Goal: Task Accomplishment & Management: Use online tool/utility

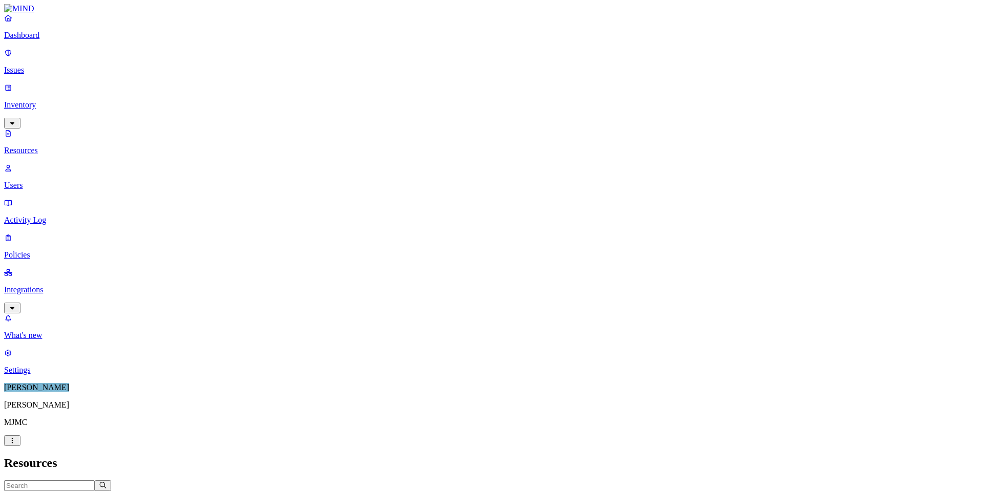
click at [46, 40] on p "Dashboard" at bounding box center [491, 35] width 975 height 9
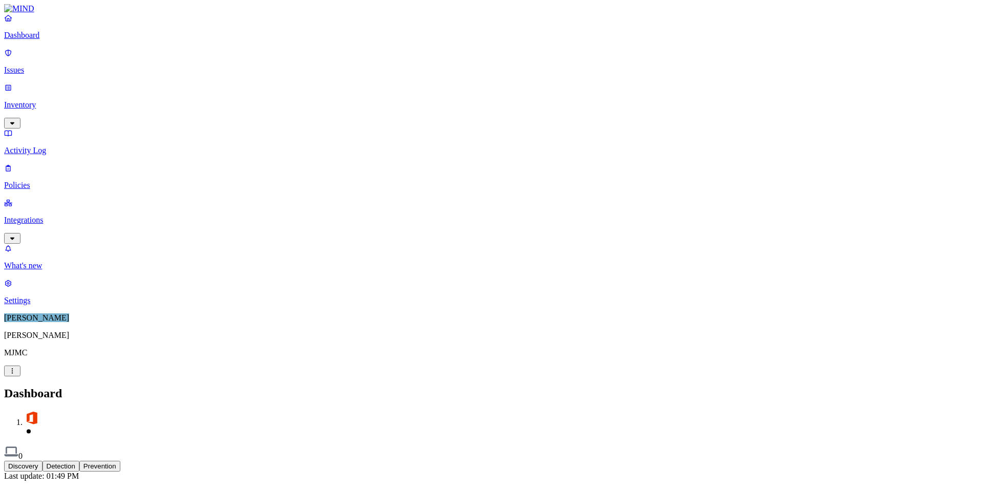
click at [79, 461] on button "Detection" at bounding box center [60, 466] width 37 height 11
click at [47, 83] on link "Inventory" at bounding box center [491, 105] width 975 height 44
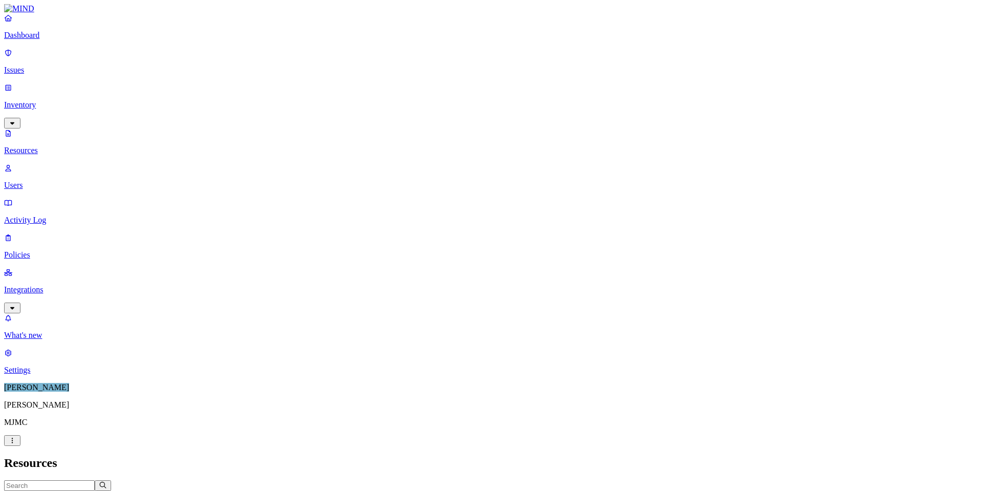
click at [301, 490] on button "Access" at bounding box center [282, 496] width 38 height 11
click at [503, 167] on button "button" at bounding box center [507, 168] width 8 height 3
click at [503, 206] on button "button" at bounding box center [507, 207] width 8 height 3
click at [503, 162] on button "button" at bounding box center [507, 167] width 8 height 11
click at [503, 167] on button "button" at bounding box center [507, 168] width 8 height 3
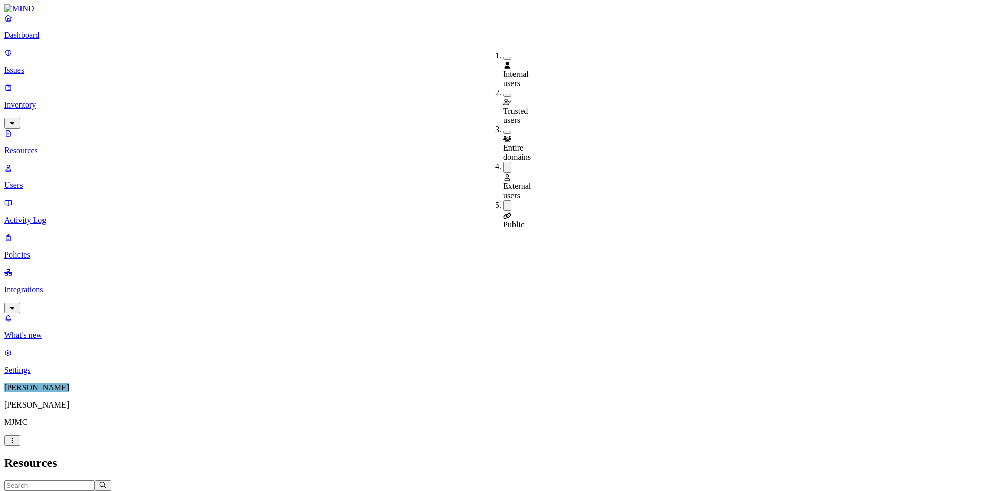
click at [503, 200] on button "button" at bounding box center [507, 205] width 8 height 11
click at [847, 456] on div "Resources" at bounding box center [491, 463] width 975 height 14
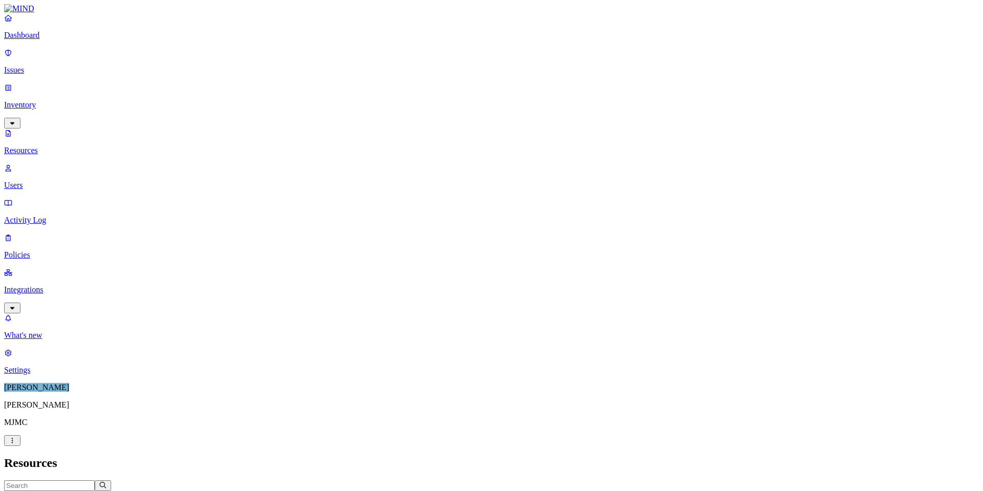
drag, startPoint x: 692, startPoint y: 53, endPoint x: 744, endPoint y: 57, distance: 52.4
drag, startPoint x: 556, startPoint y: 57, endPoint x: 478, endPoint y: 58, distance: 78.8
click at [129, 490] on icon "button" at bounding box center [125, 495] width 8 height 7
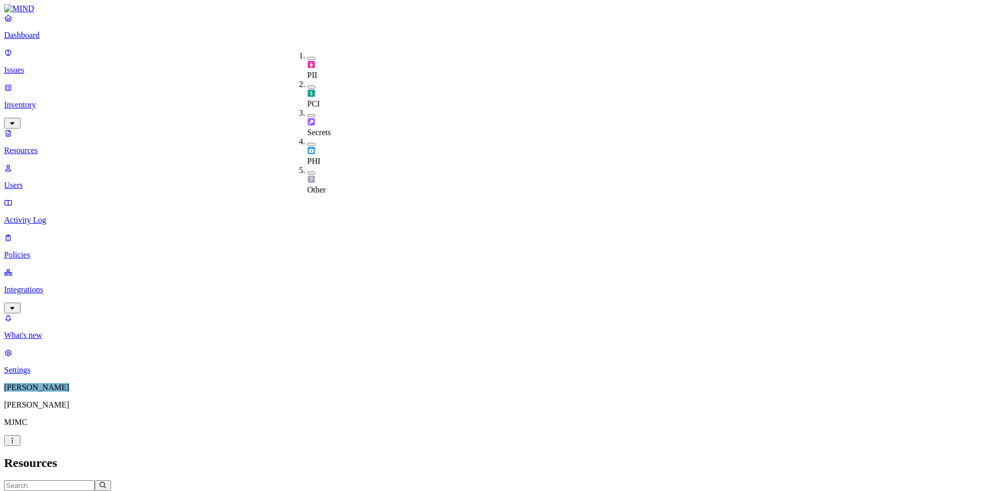
click at [129, 490] on icon "button" at bounding box center [125, 495] width 8 height 7
click at [449, 490] on icon "button" at bounding box center [445, 495] width 8 height 7
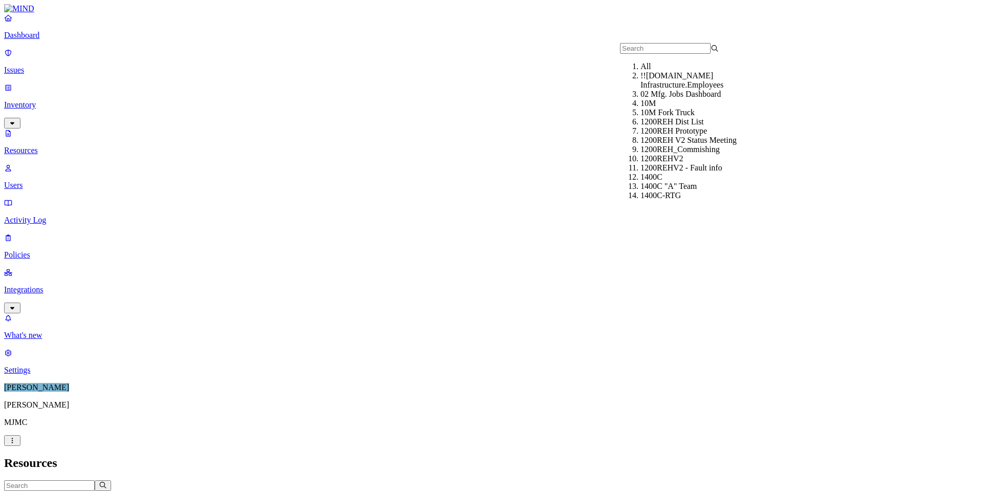
click at [833, 456] on h2 "Resources" at bounding box center [491, 463] width 975 height 14
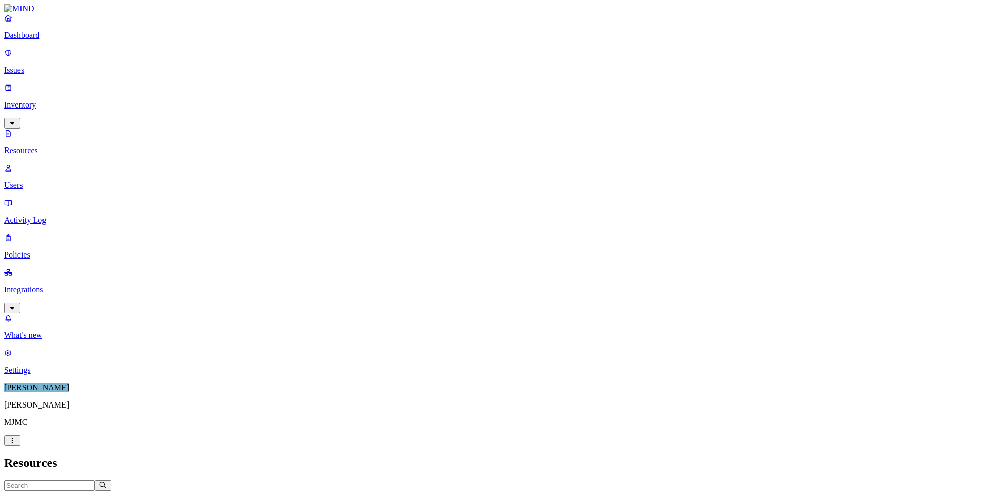
click at [49, 181] on p "Users" at bounding box center [491, 185] width 975 height 9
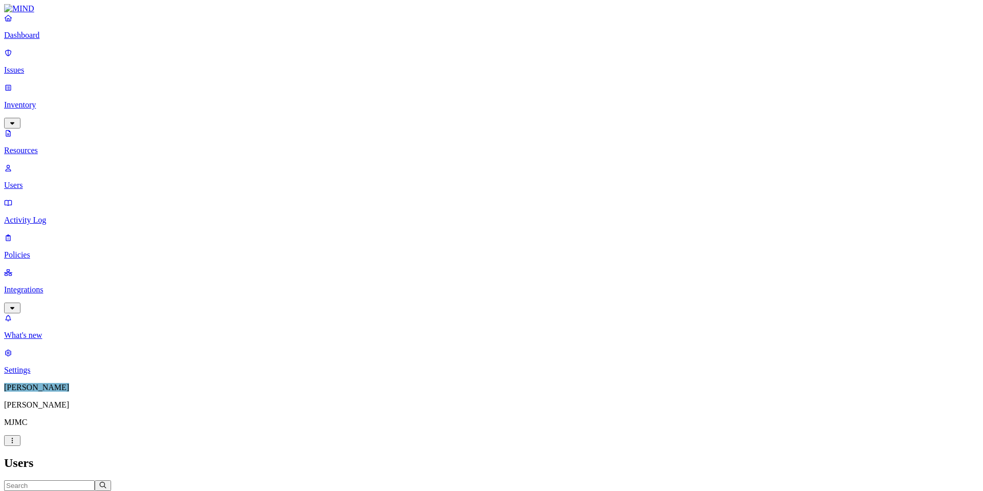
scroll to position [256, 0]
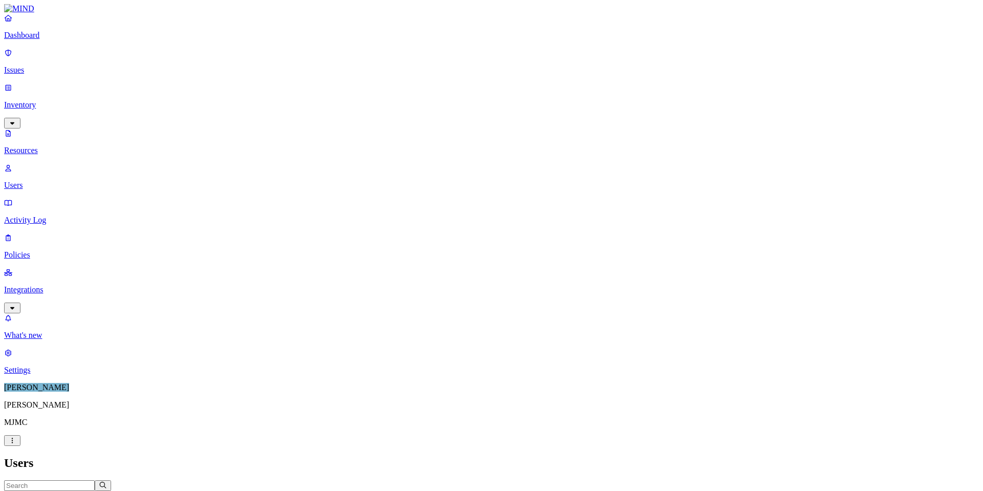
scroll to position [307, 0]
click at [95, 480] on input "text" at bounding box center [49, 485] width 91 height 11
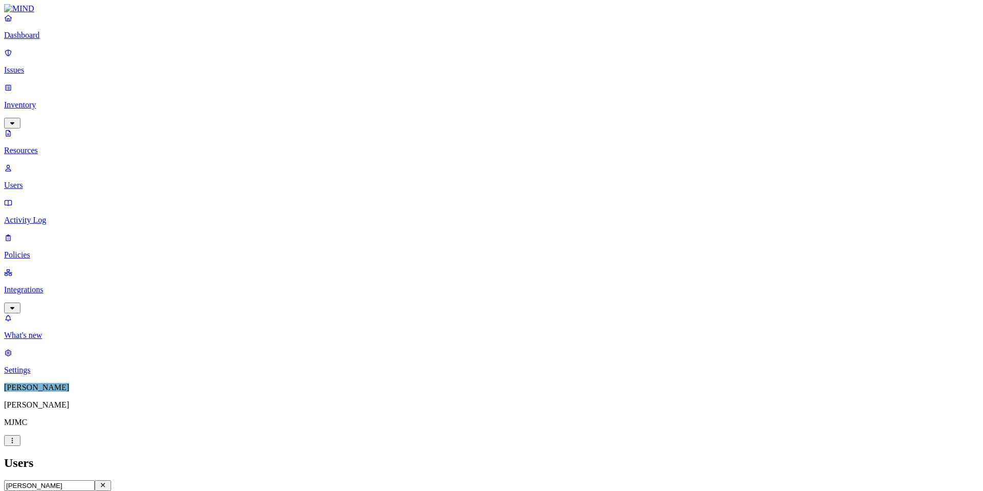
type input "morris"
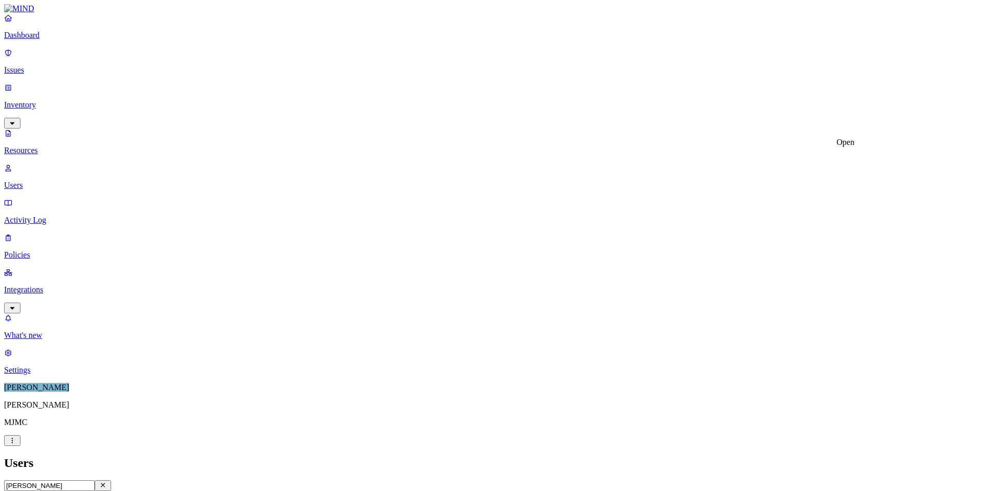
click at [36, 268] on link "Integrations" at bounding box center [491, 290] width 975 height 44
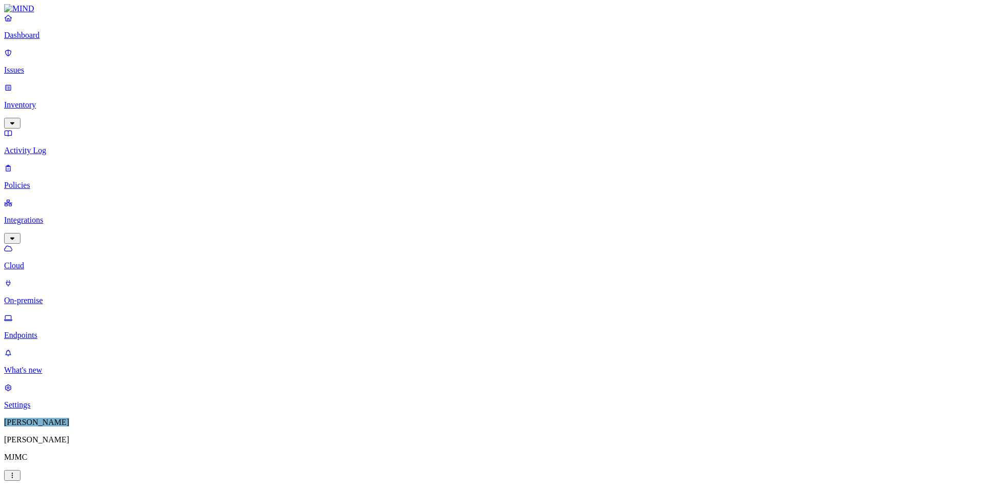
click at [54, 331] on p "Endpoints" at bounding box center [491, 335] width 975 height 9
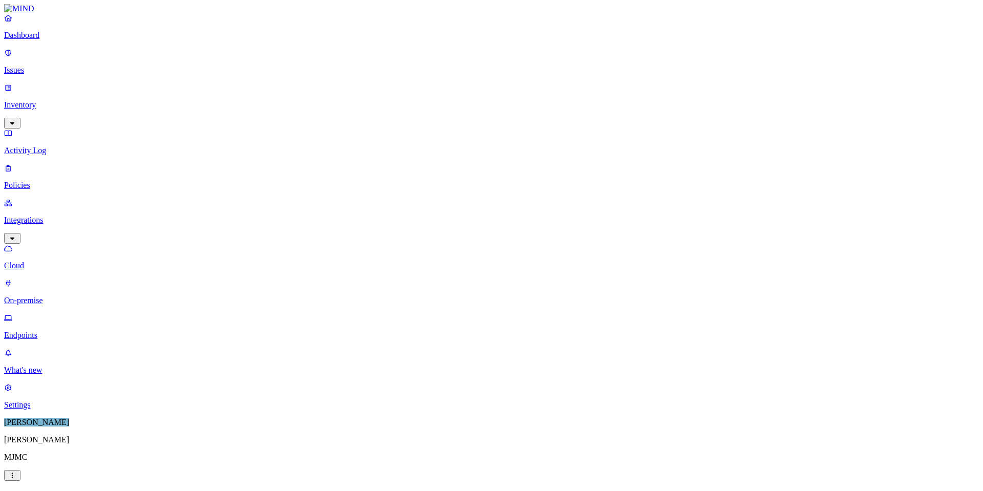
click at [57, 331] on p "Endpoints" at bounding box center [491, 335] width 975 height 9
click at [48, 100] on p "Inventory" at bounding box center [491, 104] width 975 height 9
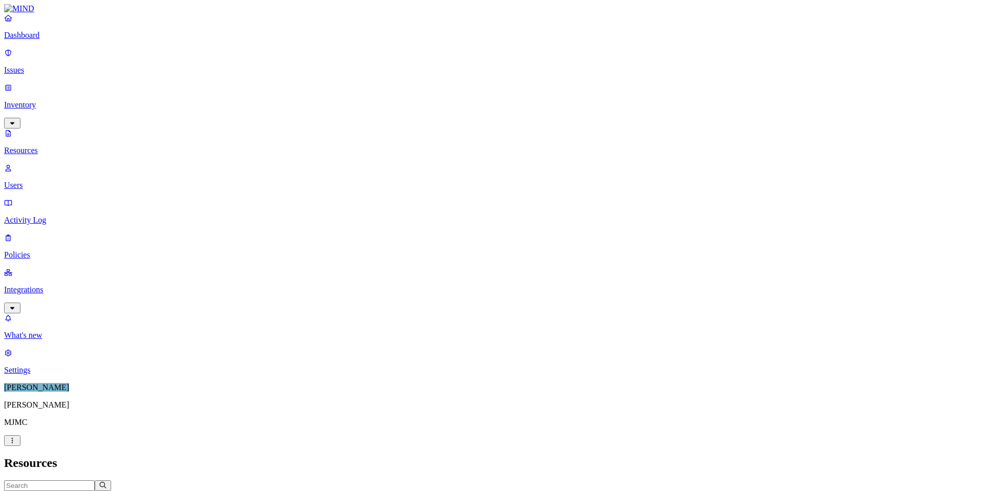
click at [42, 181] on p "Users" at bounding box center [491, 185] width 975 height 9
click at [42, 146] on p "Resources" at bounding box center [491, 150] width 975 height 9
click at [39, 285] on p "Integrations" at bounding box center [491, 289] width 975 height 9
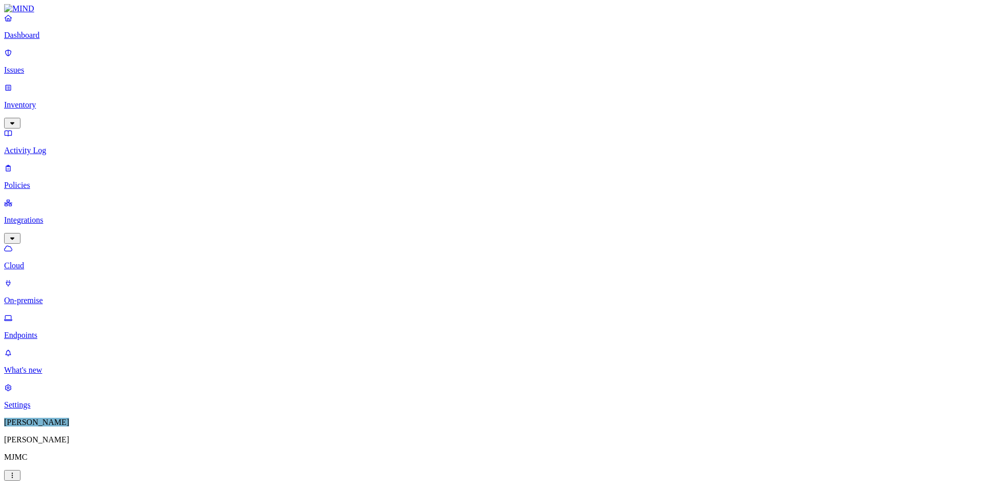
click at [48, 331] on p "Endpoints" at bounding box center [491, 335] width 975 height 9
drag, startPoint x: 42, startPoint y: 271, endPoint x: 100, endPoint y: 229, distance: 71.8
click at [42, 271] on nav "Dashboard Issues Inventory Activity Log Policies Integrations Cloud On-premise …" at bounding box center [491, 211] width 975 height 396
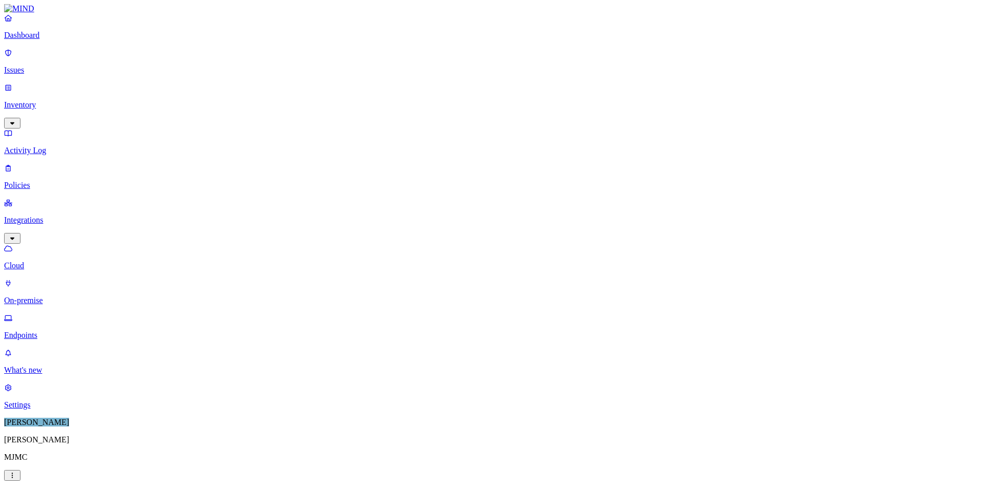
drag, startPoint x: 64, startPoint y: 326, endPoint x: 74, endPoint y: 319, distance: 11.7
click at [64, 326] on nav "Dashboard Issues Inventory Activity Log Policies Integrations Cloud On-premise …" at bounding box center [491, 211] width 975 height 396
click at [29, 313] on link "Endpoints" at bounding box center [491, 326] width 975 height 27
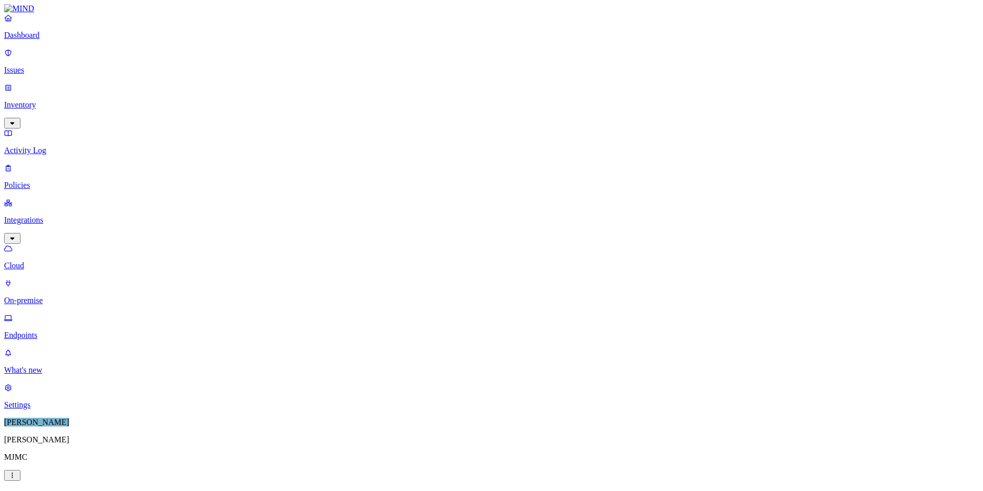
click at [53, 296] on p "On-premise" at bounding box center [491, 300] width 975 height 9
click at [58, 331] on p "Endpoints" at bounding box center [491, 335] width 975 height 9
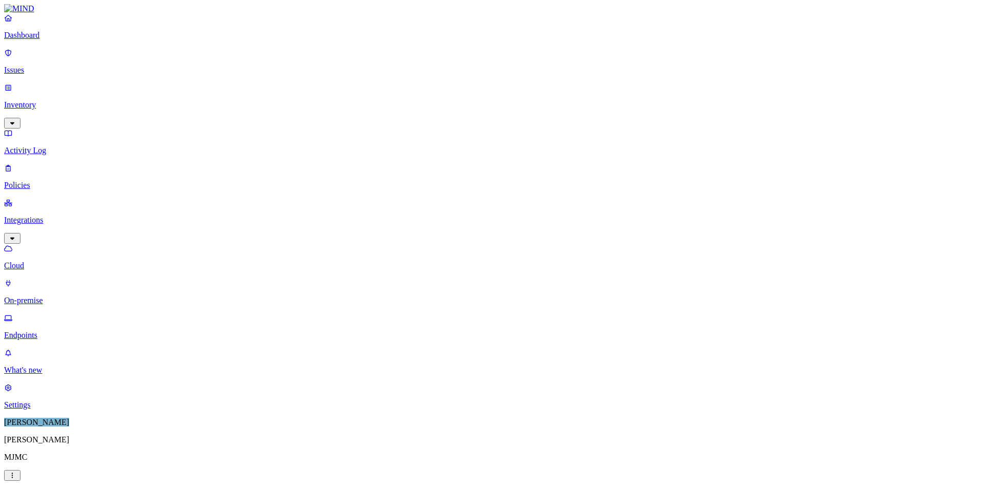
drag, startPoint x: 62, startPoint y: 297, endPoint x: 81, endPoint y: 289, distance: 20.6
click at [62, 297] on nav "Dashboard Issues Inventory Activity Log Policies Integrations Cloud On-premise …" at bounding box center [491, 211] width 975 height 396
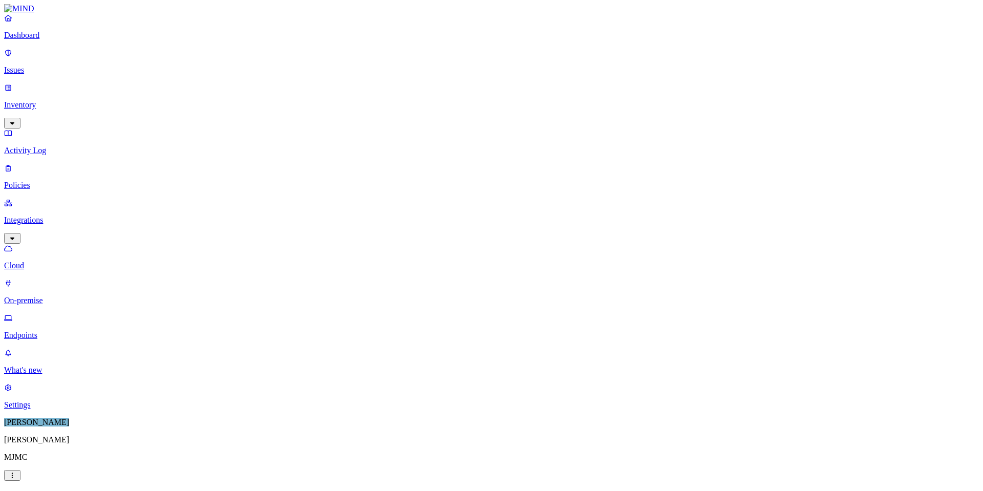
click at [45, 40] on p "Dashboard" at bounding box center [491, 35] width 975 height 9
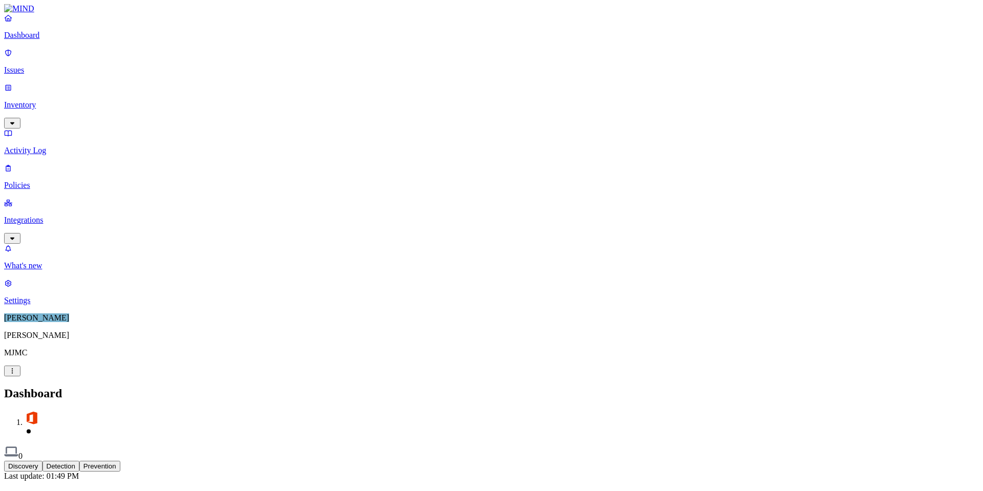
click at [21, 83] on link "Inventory" at bounding box center [491, 105] width 975 height 44
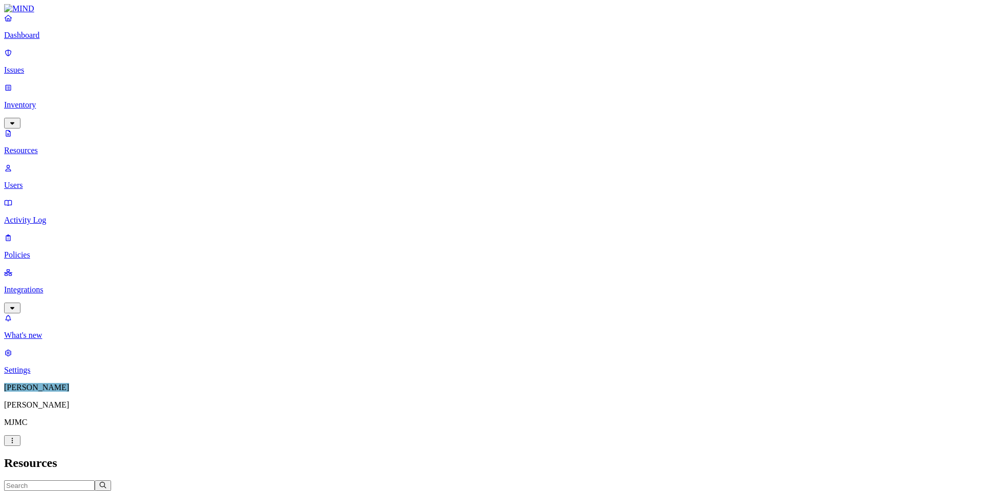
drag, startPoint x: 39, startPoint y: 111, endPoint x: 63, endPoint y: 86, distance: 34.8
click at [39, 181] on p "Users" at bounding box center [491, 185] width 975 height 9
click at [95, 480] on input "text" at bounding box center [49, 485] width 91 height 11
type input "morris"
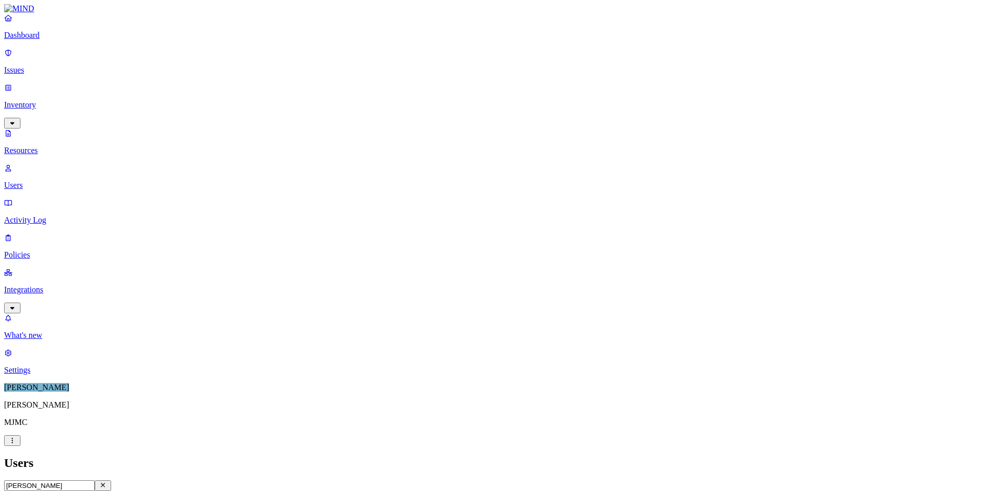
scroll to position [571, 0]
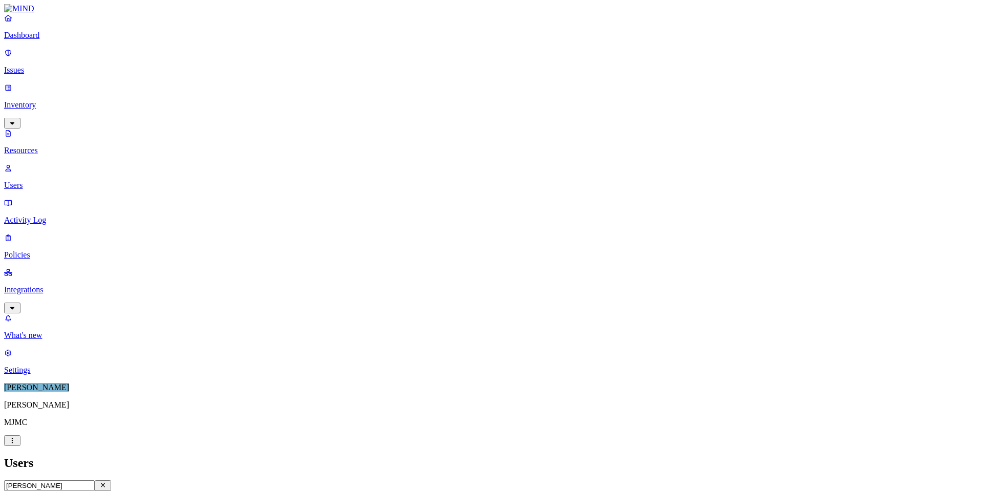
scroll to position [590, 0]
click at [107, 482] on icon "button" at bounding box center [103, 485] width 8 height 7
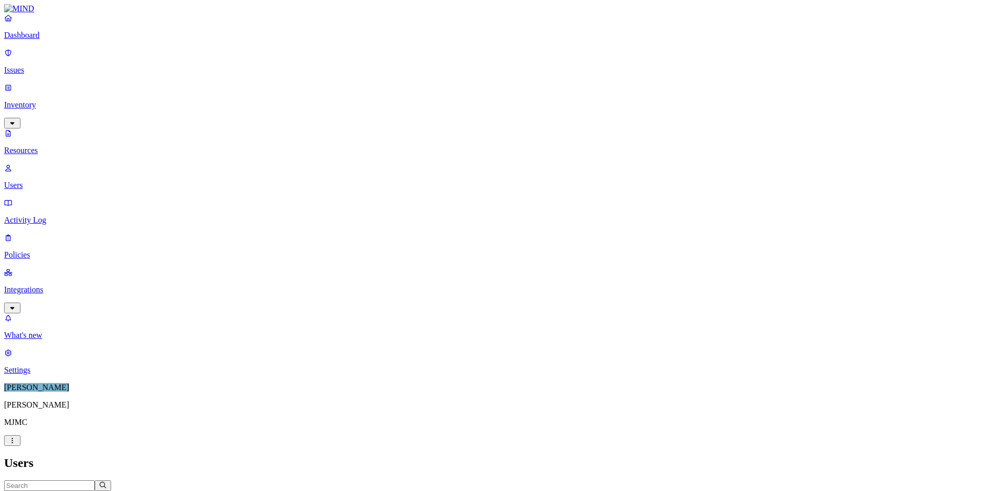
click at [32, 66] on p "Issues" at bounding box center [491, 70] width 975 height 9
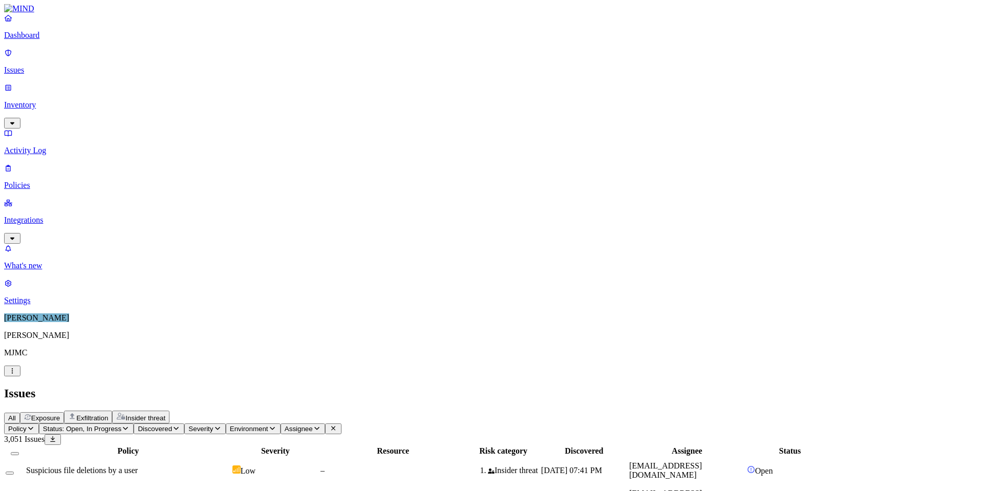
click at [34, 215] on p "Integrations" at bounding box center [491, 219] width 975 height 9
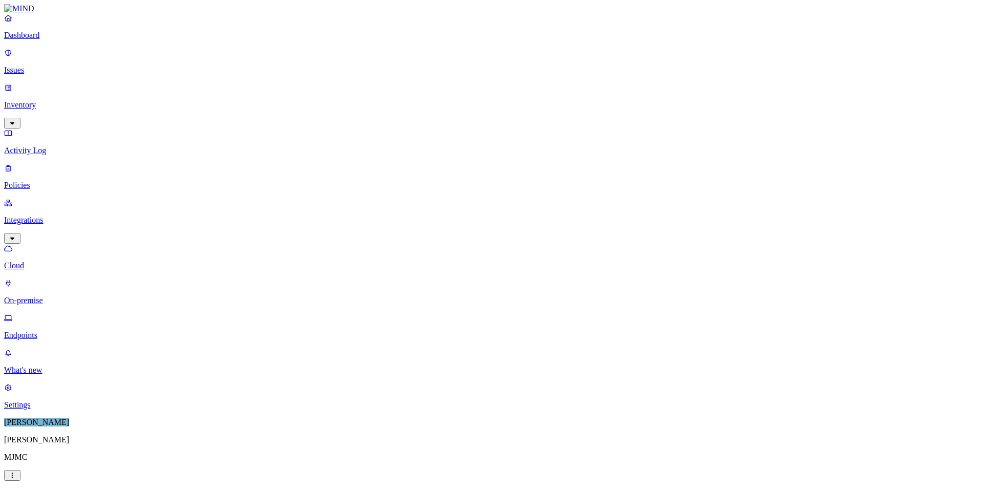
click at [45, 331] on p "Endpoints" at bounding box center [491, 335] width 975 height 9
click at [39, 100] on p "Inventory" at bounding box center [491, 104] width 975 height 9
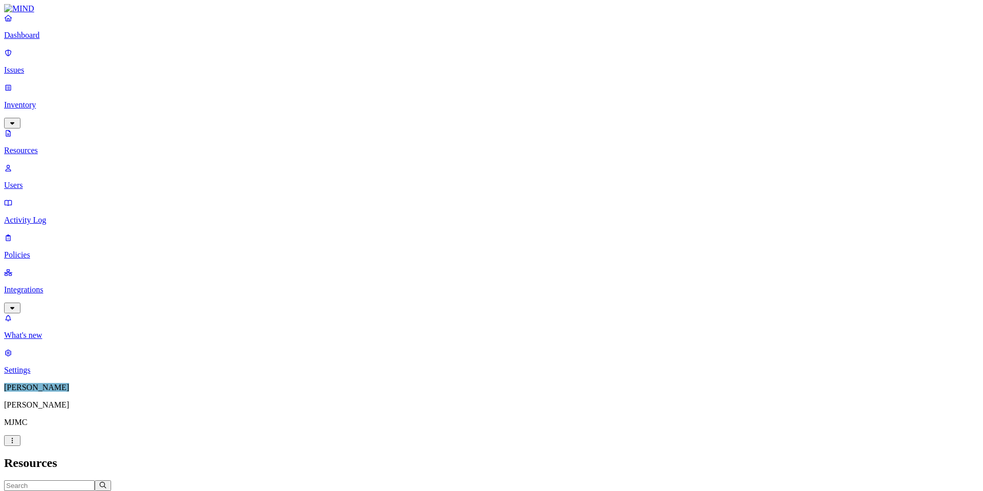
click at [42, 181] on p "Users" at bounding box center [491, 185] width 975 height 9
click at [95, 480] on input "text" at bounding box center [49, 485] width 91 height 11
type input "onmicrosoft.com"
click at [107, 482] on icon "button" at bounding box center [103, 485] width 8 height 7
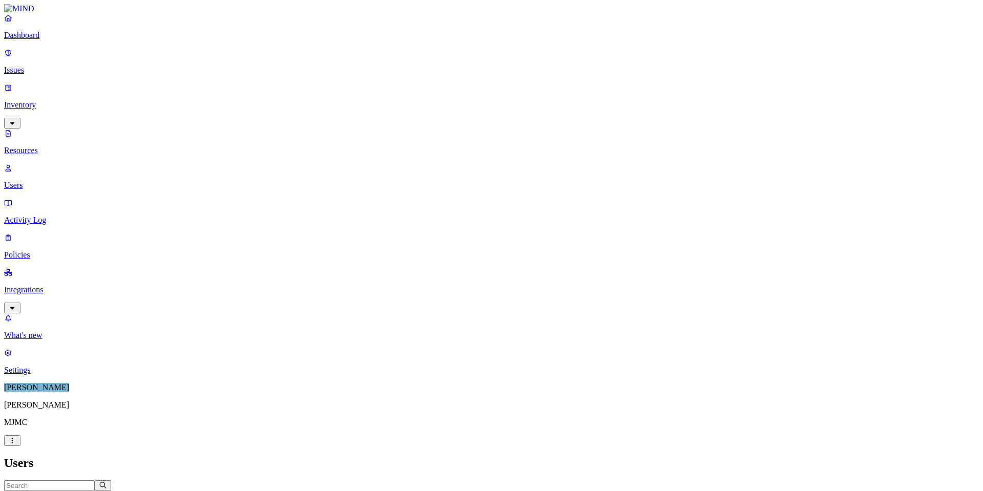
click at [237, 490] on span "Risk" at bounding box center [230, 496] width 13 height 8
click at [527, 456] on div "Users" at bounding box center [491, 463] width 975 height 14
click at [215, 490] on icon "button" at bounding box center [211, 495] width 8 height 7
click at [535, 456] on h2 "Users" at bounding box center [491, 463] width 975 height 14
click at [171, 490] on span "Department" at bounding box center [154, 496] width 36 height 8
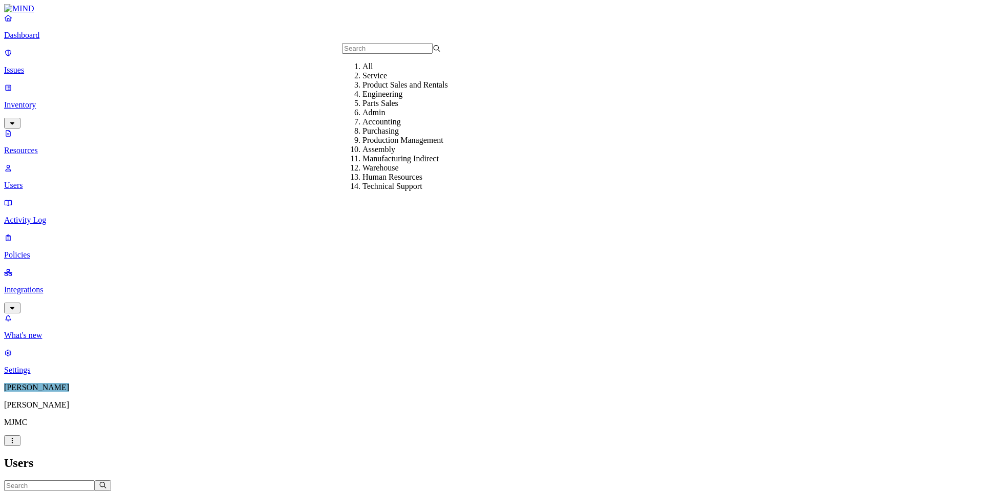
click at [537, 456] on div "Users" at bounding box center [491, 463] width 975 height 14
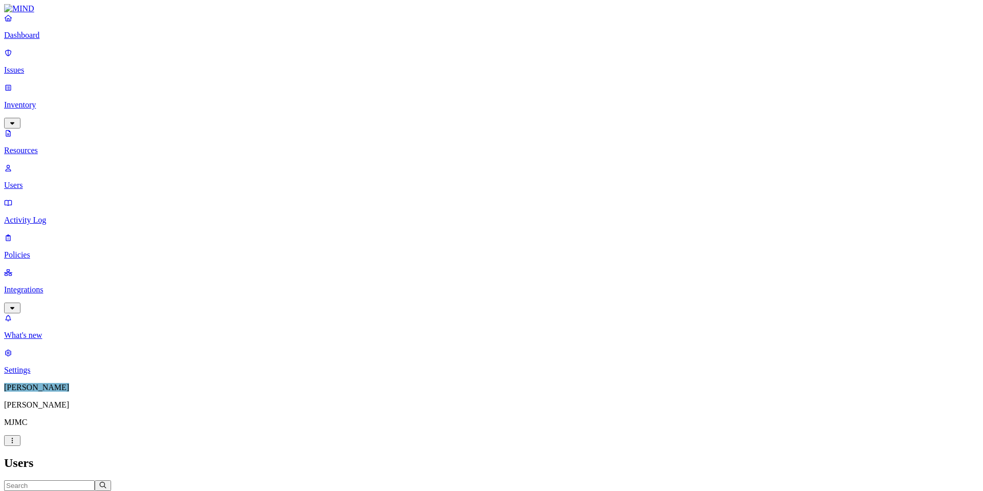
click at [27, 40] on p "Dashboard" at bounding box center [491, 35] width 975 height 9
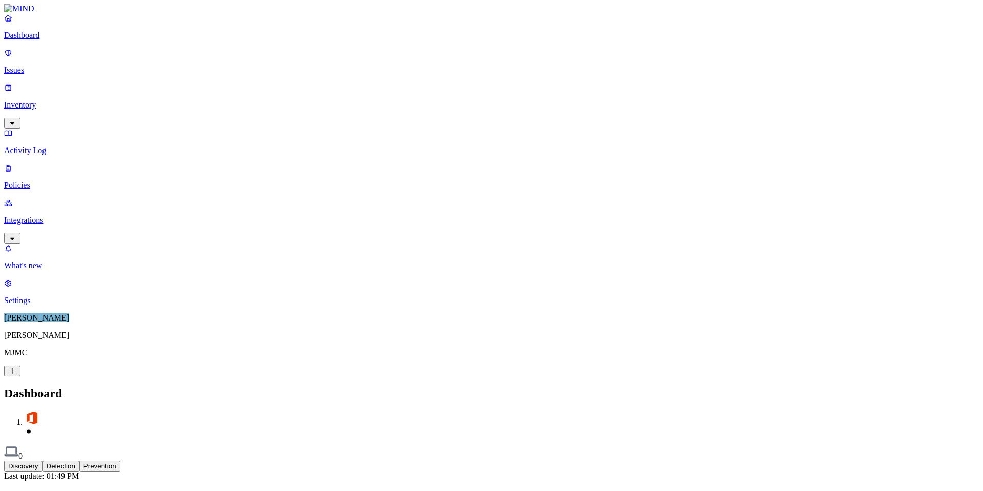
scroll to position [17, 0]
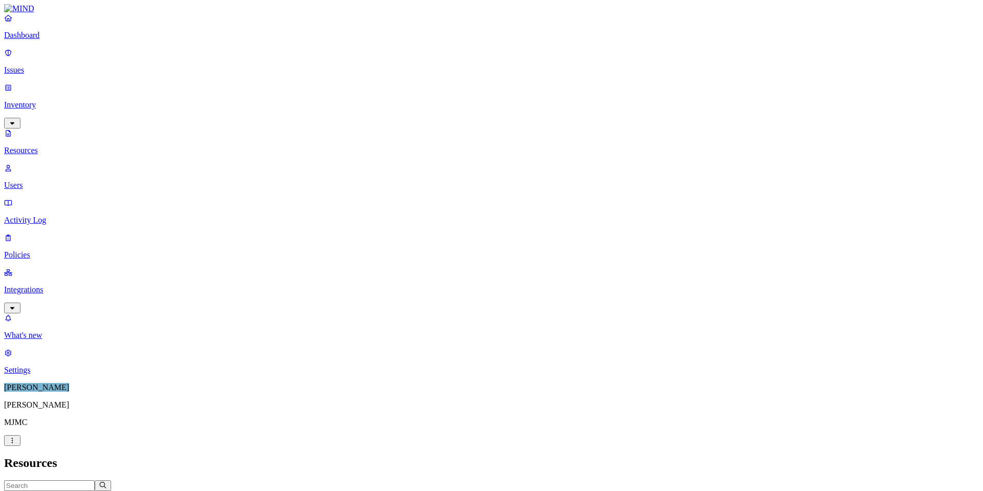
scroll to position [223, 0]
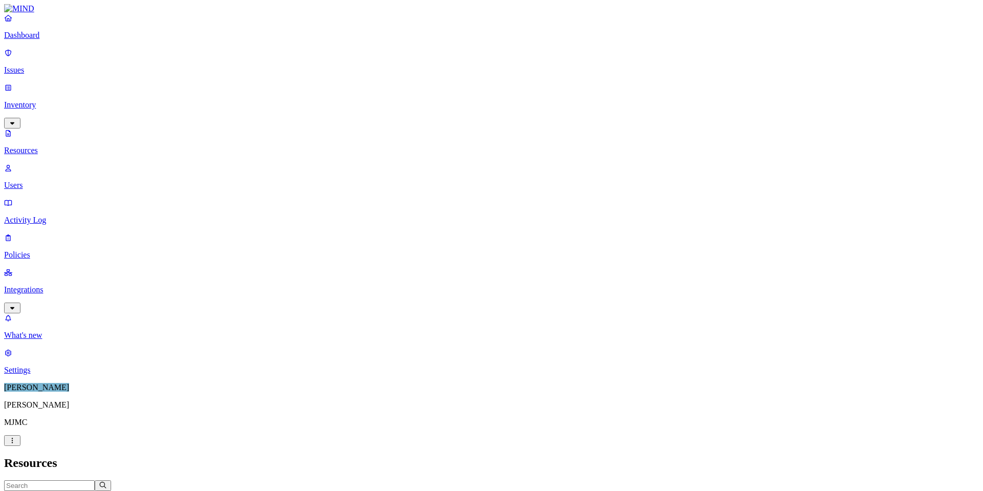
click at [44, 181] on p "Users" at bounding box center [491, 185] width 975 height 9
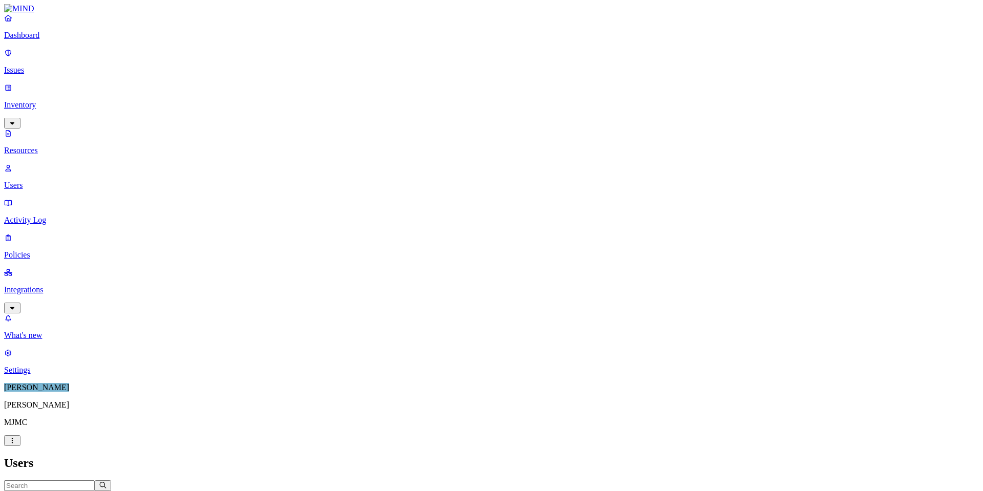
click at [207, 490] on span "Status" at bounding box center [197, 496] width 19 height 8
click at [81, 490] on span "Type" at bounding box center [73, 496] width 15 height 8
click at [249, 490] on button "Risk" at bounding box center [235, 496] width 30 height 11
click at [207, 490] on span "Status" at bounding box center [197, 496] width 19 height 8
click at [58, 490] on icon "button" at bounding box center [54, 495] width 8 height 7
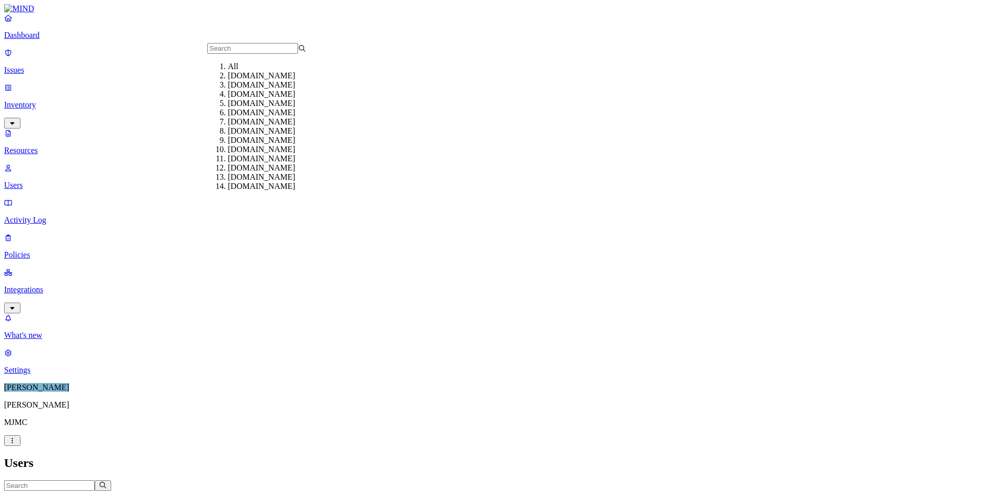
click at [561, 456] on h2 "Users" at bounding box center [491, 463] width 975 height 14
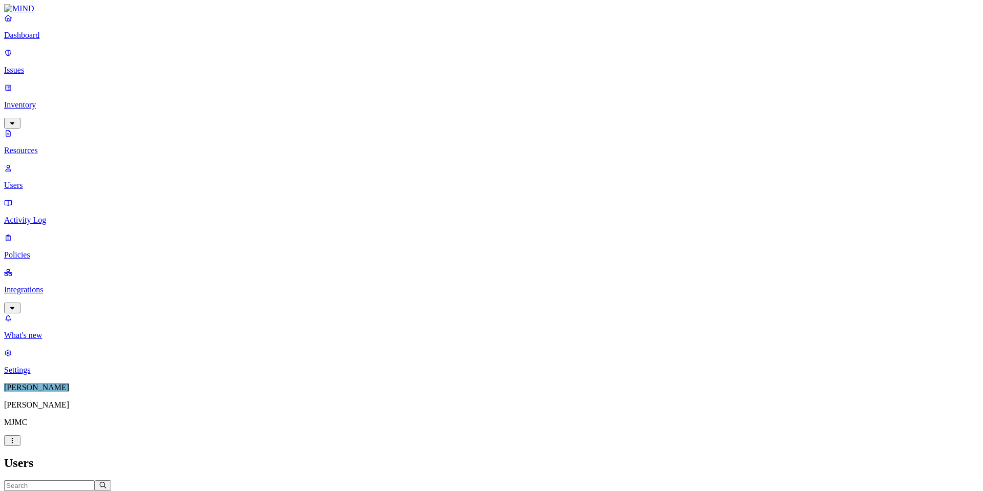
scroll to position [223, 0]
click at [41, 215] on p "Activity Log" at bounding box center [491, 219] width 975 height 9
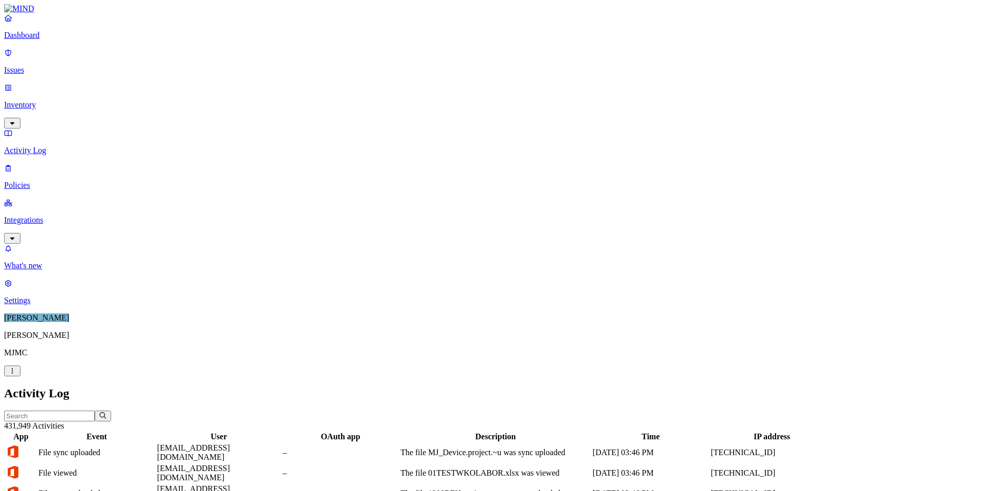
click at [38, 215] on p "Integrations" at bounding box center [491, 219] width 975 height 9
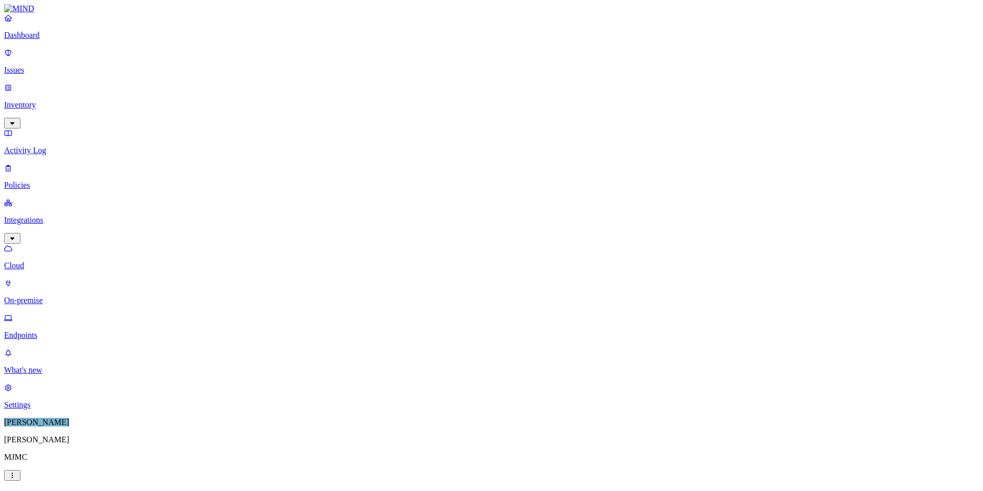
click at [37, 331] on p "Endpoints" at bounding box center [491, 335] width 975 height 9
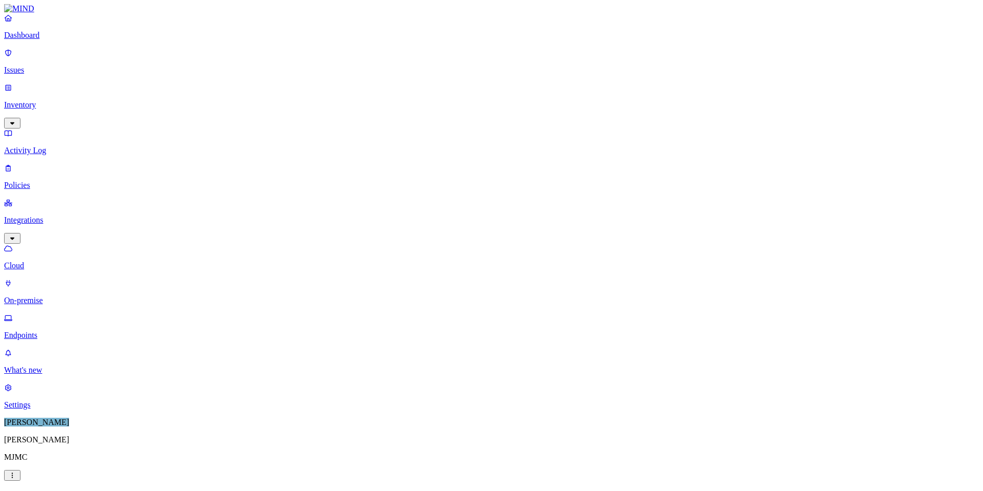
click at [44, 296] on p "On-premise" at bounding box center [491, 300] width 975 height 9
click at [42, 261] on p "Cloud" at bounding box center [491, 265] width 975 height 9
click at [38, 40] on p "Dashboard" at bounding box center [491, 35] width 975 height 9
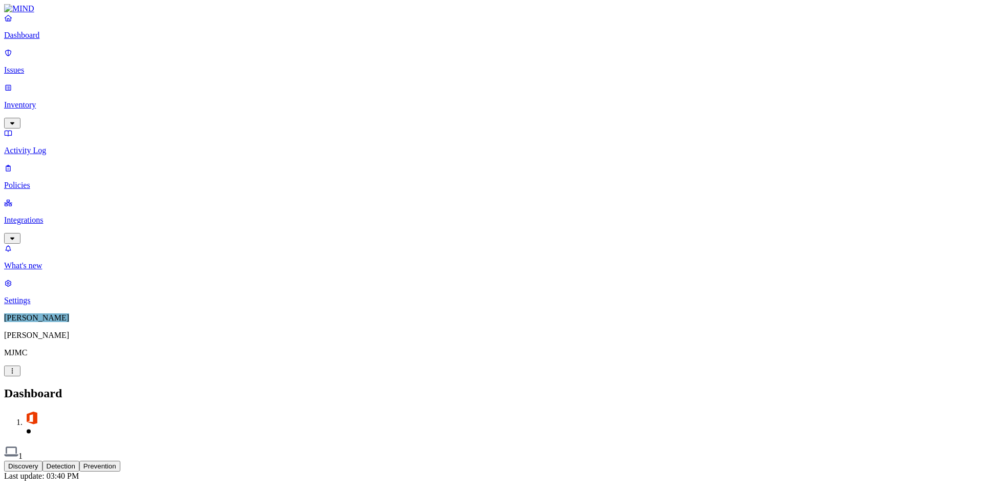
click at [40, 100] on p "Inventory" at bounding box center [491, 104] width 975 height 9
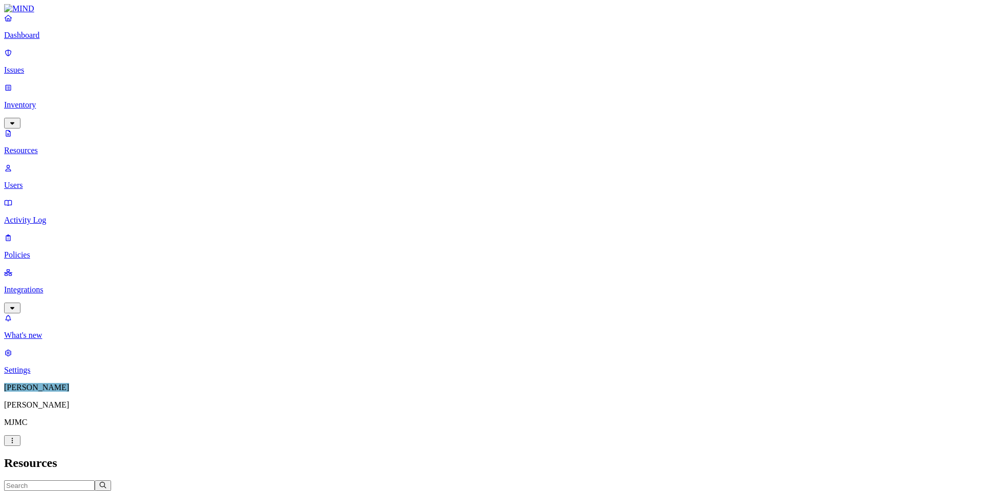
click at [40, 163] on link "Users" at bounding box center [491, 176] width 975 height 27
click at [95, 480] on input "text" at bounding box center [49, 485] width 91 height 11
type input "kz507"
click at [107, 482] on icon "button" at bounding box center [103, 485] width 8 height 7
click at [44, 40] on p "Dashboard" at bounding box center [491, 35] width 975 height 9
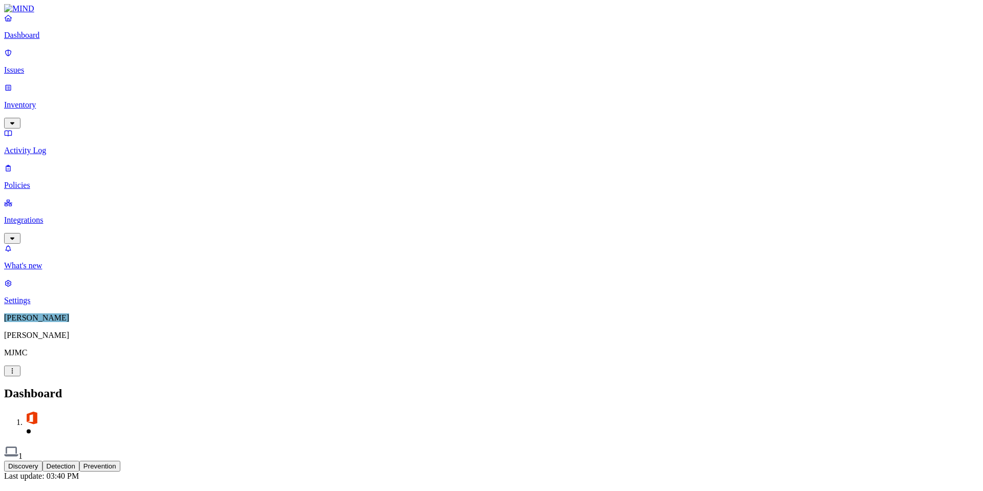
drag, startPoint x: 890, startPoint y: 88, endPoint x: 832, endPoint y: 87, distance: 58.4
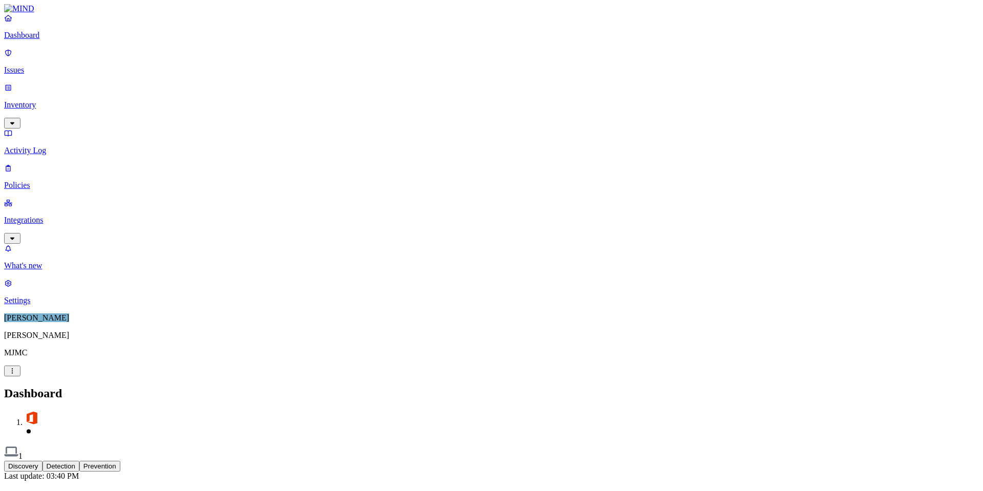
copy div "[EMAIL_ADDRESS][DOMAIN_NAME]"
click at [79, 461] on button "Detection" at bounding box center [60, 466] width 37 height 11
drag, startPoint x: 812, startPoint y: 210, endPoint x: 895, endPoint y: 213, distance: 83.5
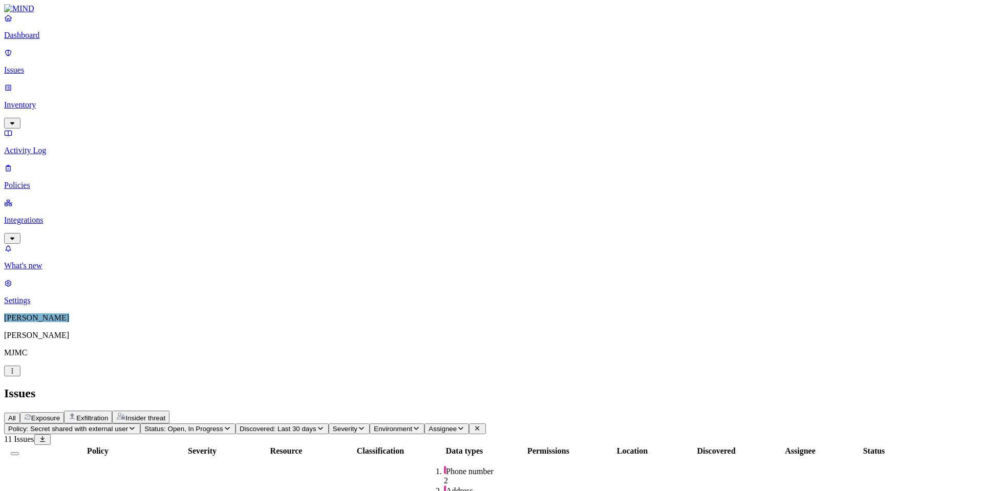
click at [652, 386] on div "Issues" at bounding box center [491, 393] width 975 height 14
